Goal: Task Accomplishment & Management: Manage account settings

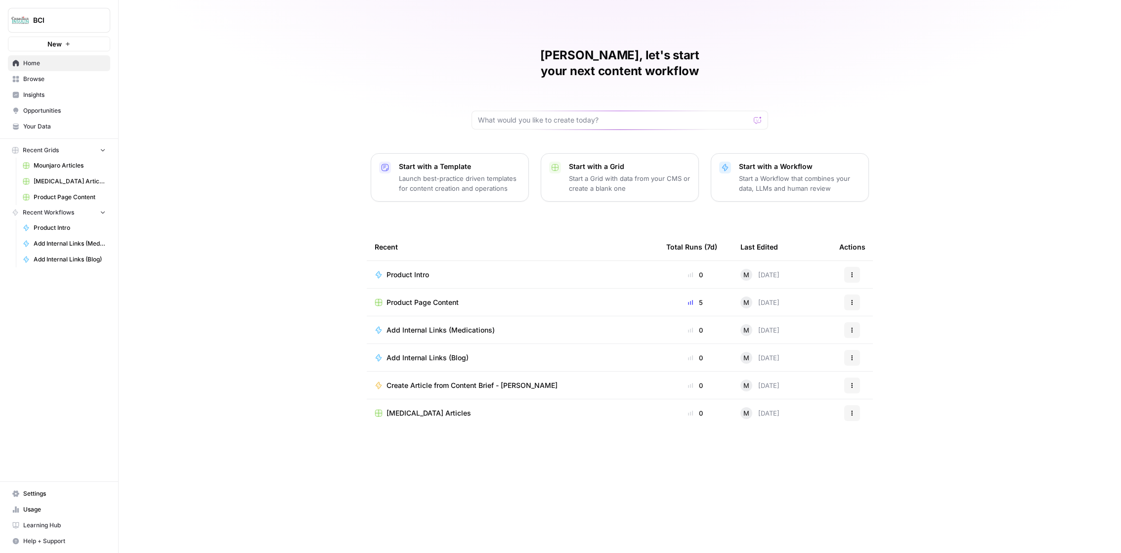
click at [64, 493] on span "Settings" at bounding box center [64, 493] width 83 height 9
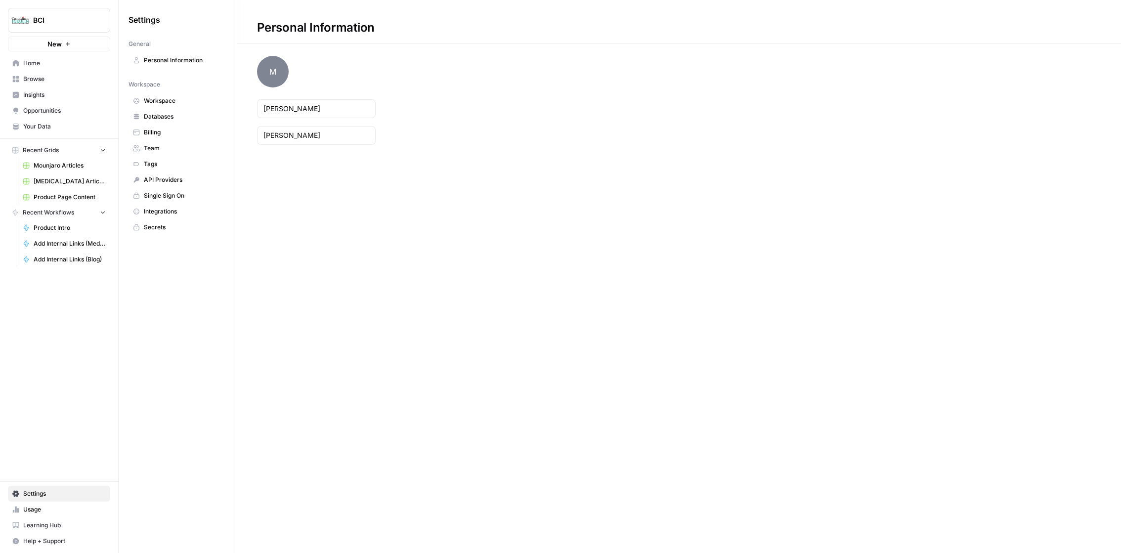
click at [178, 57] on span "Personal Information" at bounding box center [183, 60] width 79 height 9
click at [184, 99] on span "Workspace" at bounding box center [183, 100] width 79 height 9
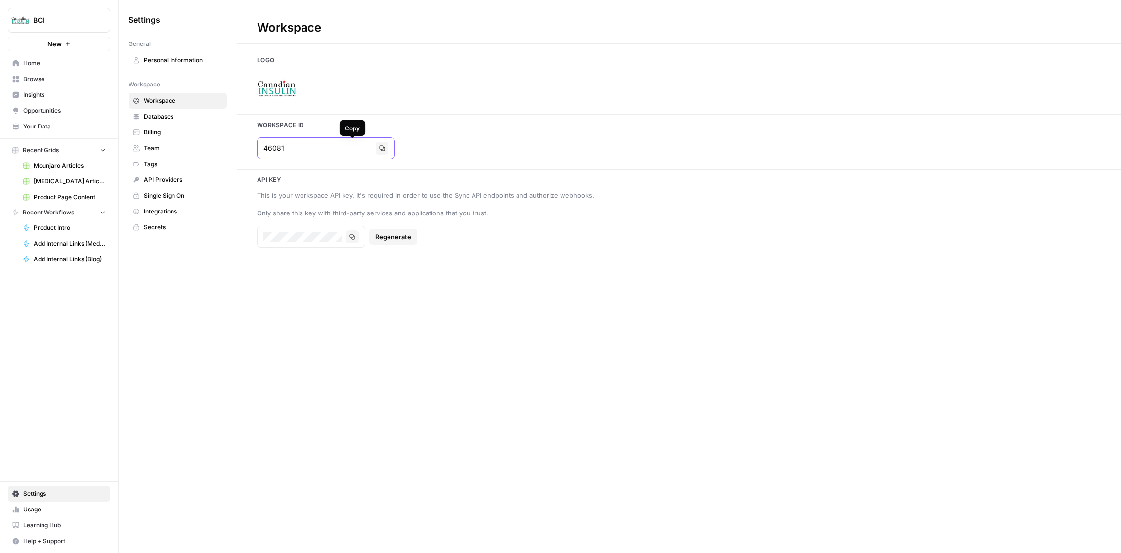
click at [379, 150] on icon "button" at bounding box center [382, 148] width 6 height 6
click at [199, 131] on span "Billing" at bounding box center [183, 132] width 79 height 9
